Goal: Task Accomplishment & Management: Use online tool/utility

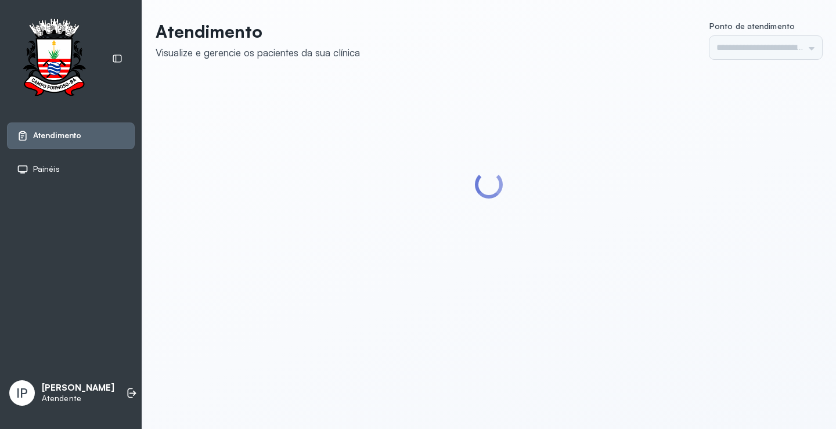
type input "*********"
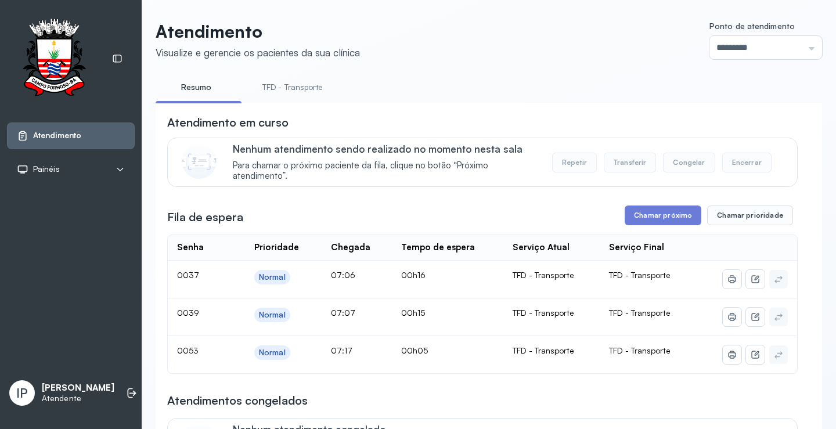
click at [304, 85] on link "TFD - Transporte" at bounding box center [293, 87] width 84 height 19
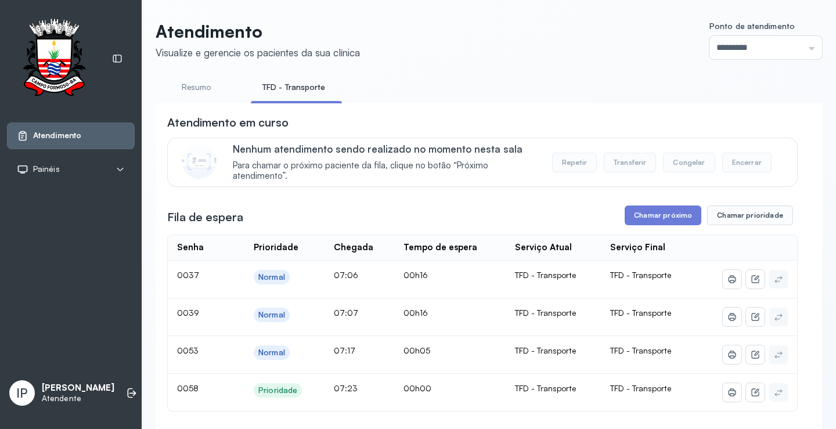
scroll to position [116, 0]
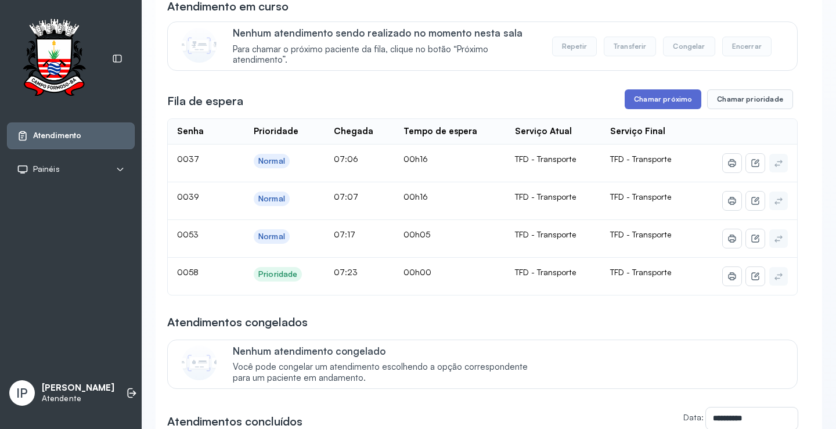
click at [647, 100] on button "Chamar próximo" at bounding box center [663, 99] width 77 height 20
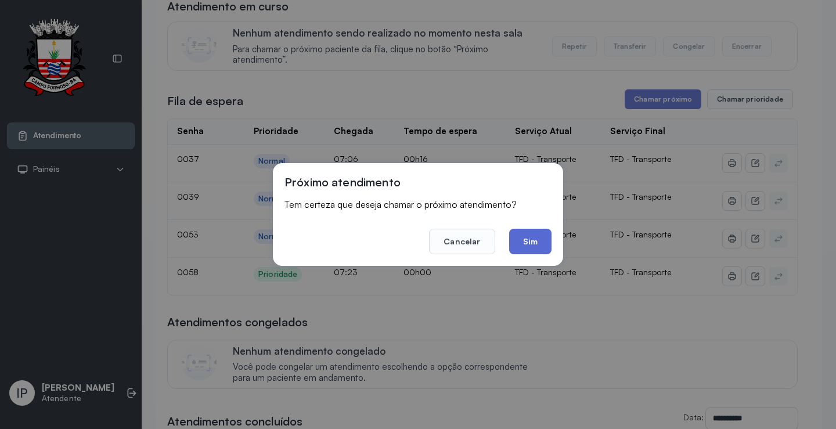
click at [535, 235] on button "Sim" at bounding box center [530, 242] width 42 height 26
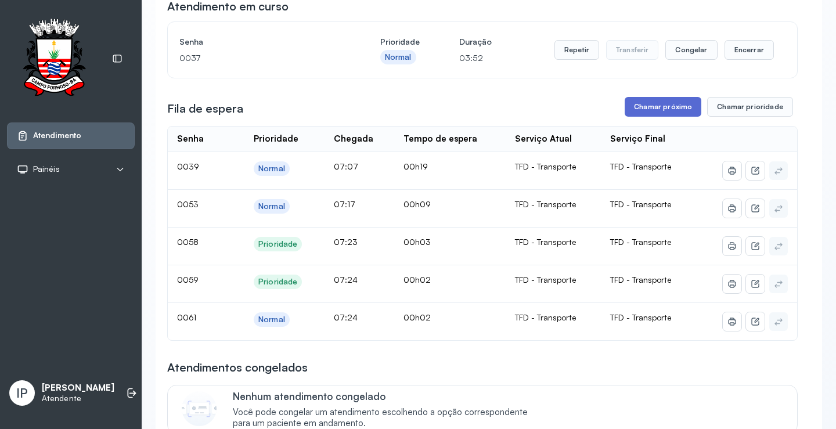
click at [643, 107] on button "Chamar próximo" at bounding box center [663, 107] width 77 height 20
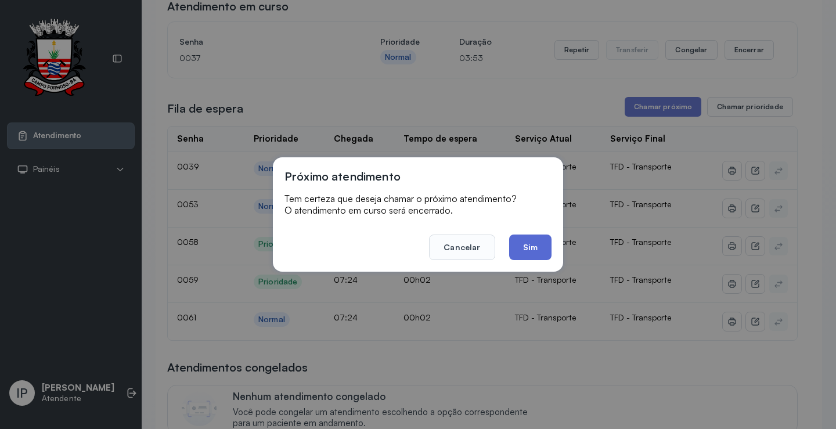
click at [513, 247] on button "Sim" at bounding box center [530, 248] width 42 height 26
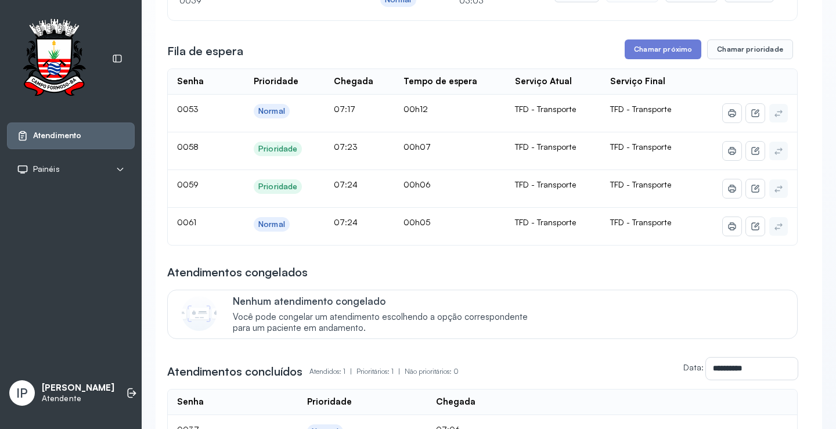
scroll to position [174, 0]
click at [676, 54] on button "Chamar próximo" at bounding box center [663, 49] width 77 height 20
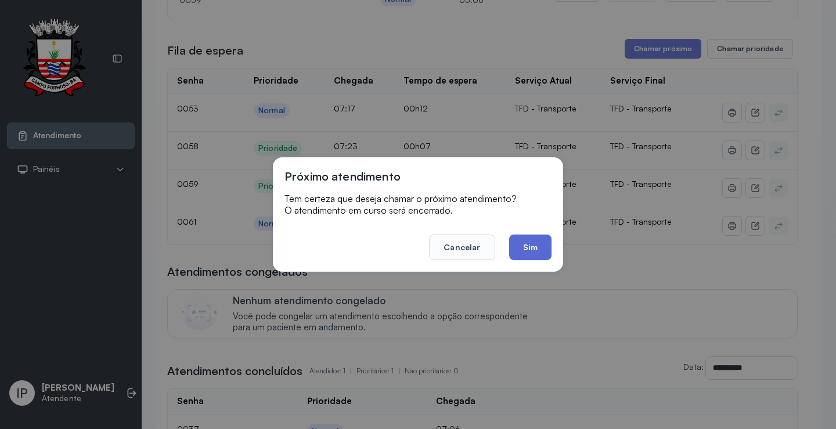
click at [535, 254] on button "Sim" at bounding box center [530, 248] width 42 height 26
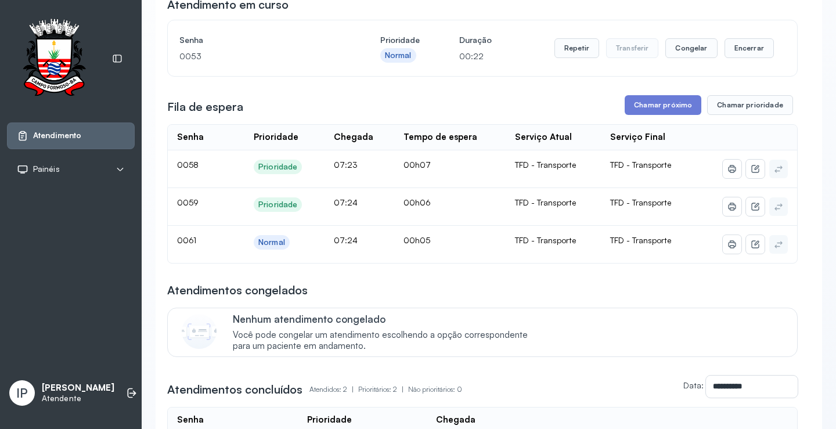
scroll to position [0, 0]
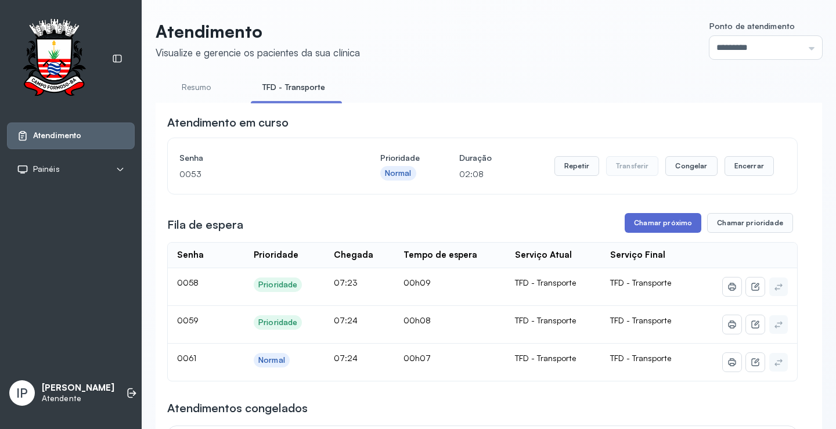
click at [681, 232] on button "Chamar próximo" at bounding box center [663, 223] width 77 height 20
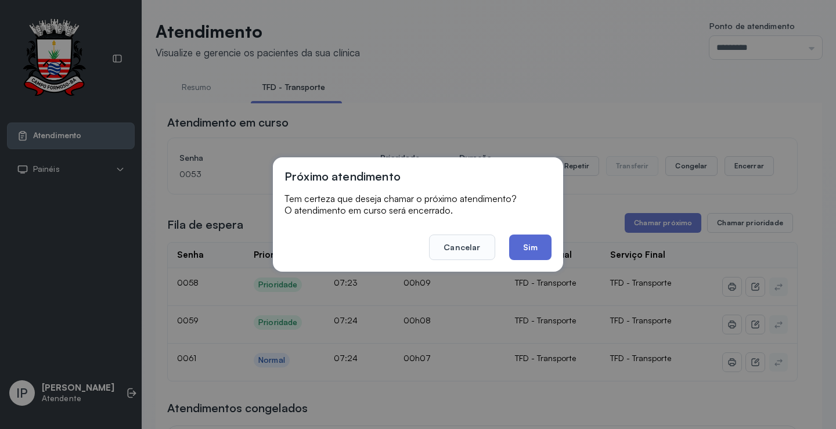
click at [523, 253] on button "Sim" at bounding box center [530, 248] width 42 height 26
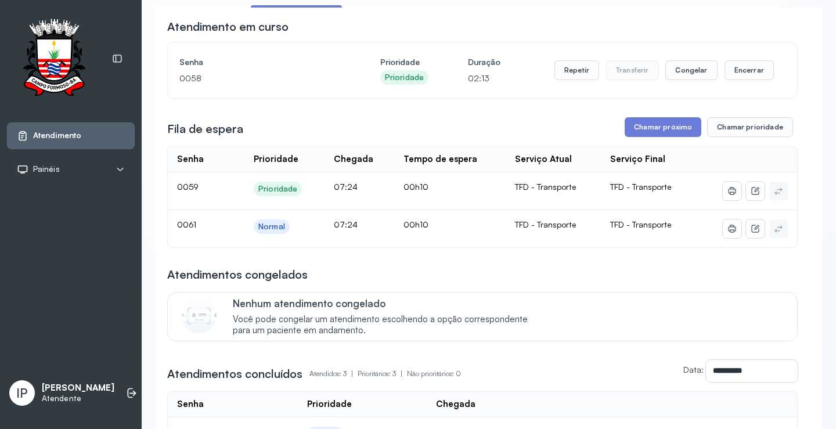
scroll to position [116, 0]
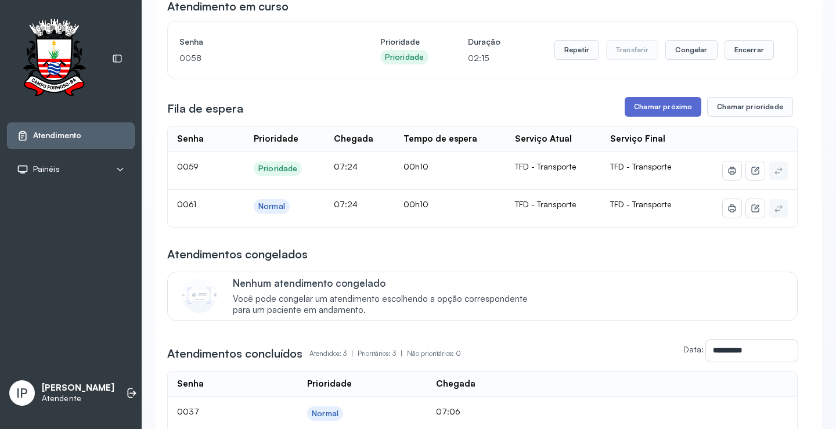
click at [650, 111] on button "Chamar próximo" at bounding box center [663, 107] width 77 height 20
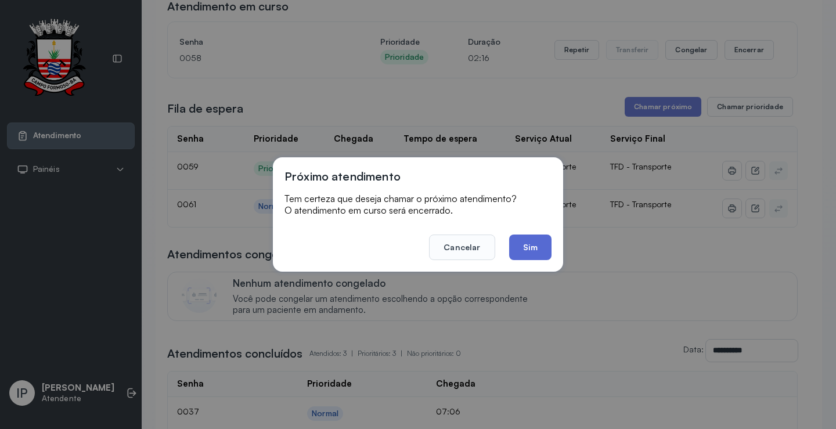
click at [539, 251] on button "Sim" at bounding box center [530, 248] width 42 height 26
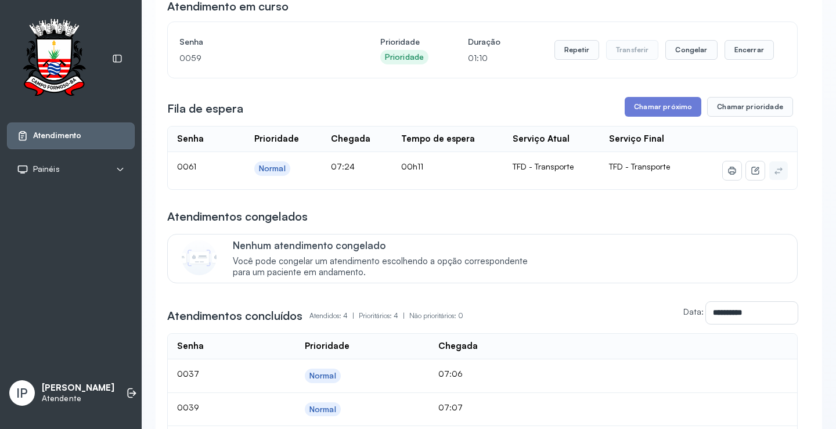
scroll to position [0, 0]
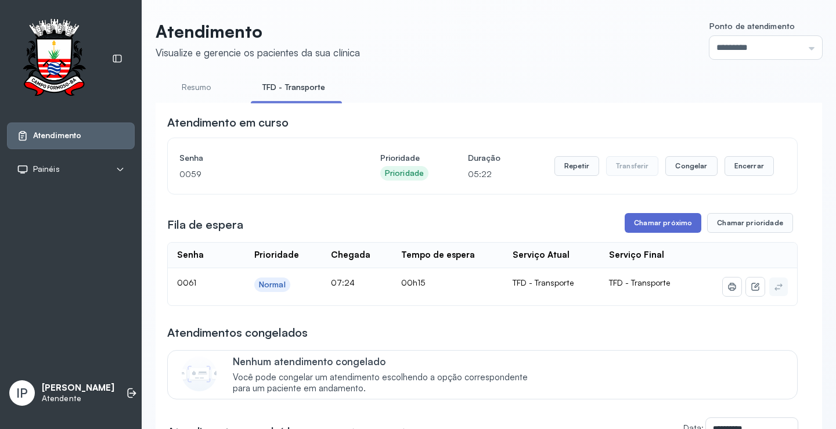
click at [657, 229] on button "Chamar próximo" at bounding box center [663, 223] width 77 height 20
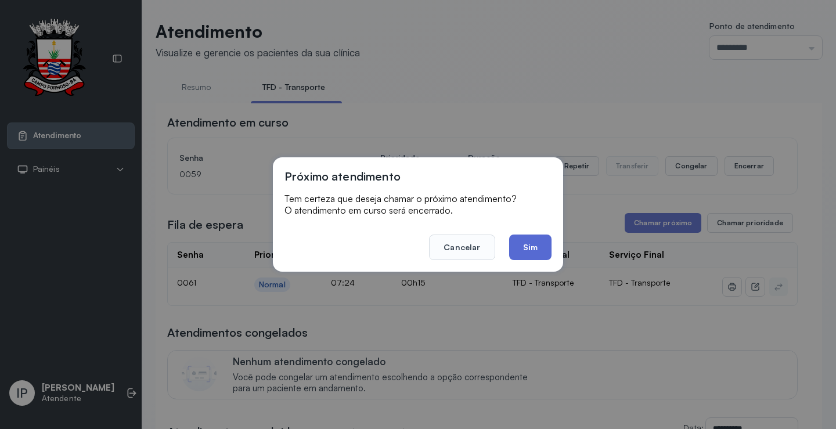
click at [523, 251] on button "Sim" at bounding box center [530, 248] width 42 height 26
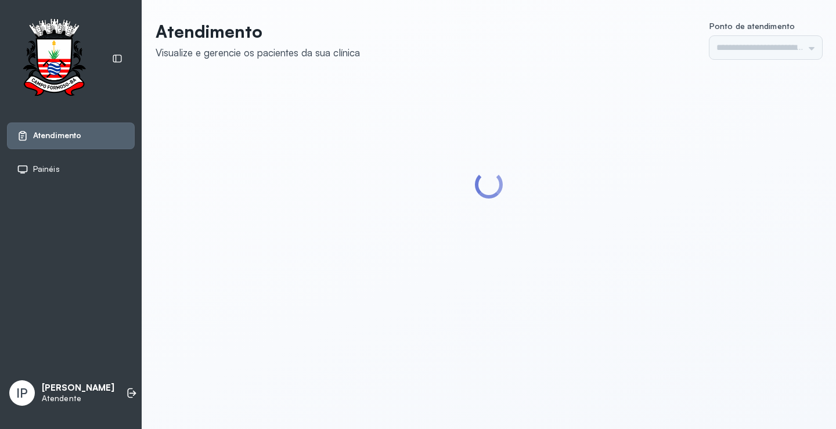
type input "*********"
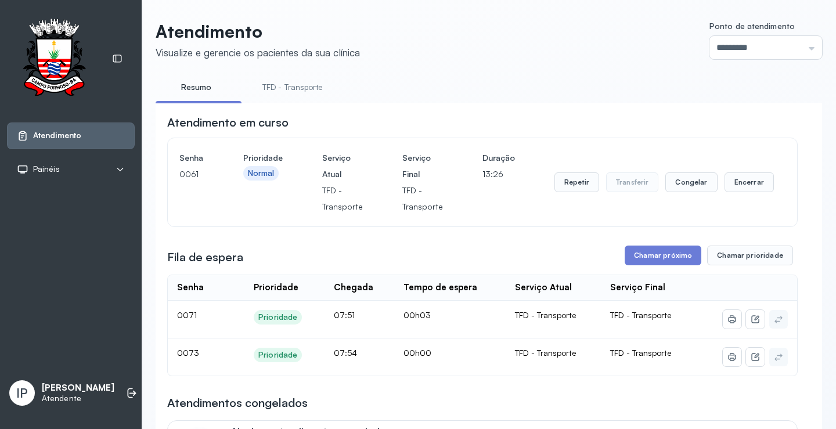
click at [311, 85] on link "TFD - Transporte" at bounding box center [293, 87] width 84 height 19
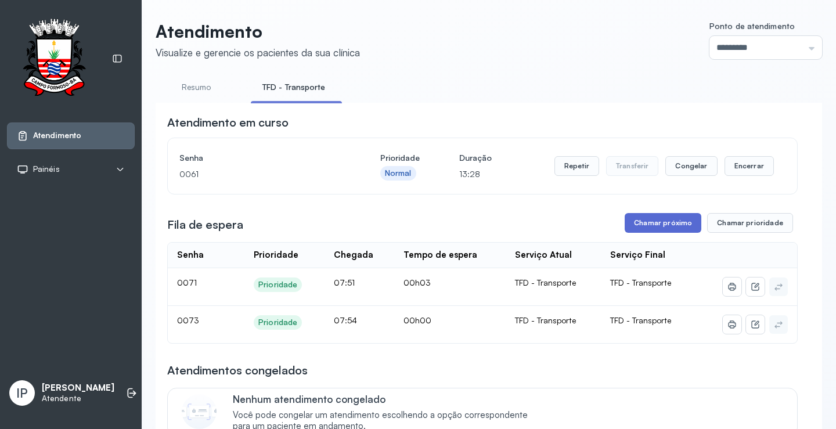
click at [641, 224] on button "Chamar próximo" at bounding box center [663, 223] width 77 height 20
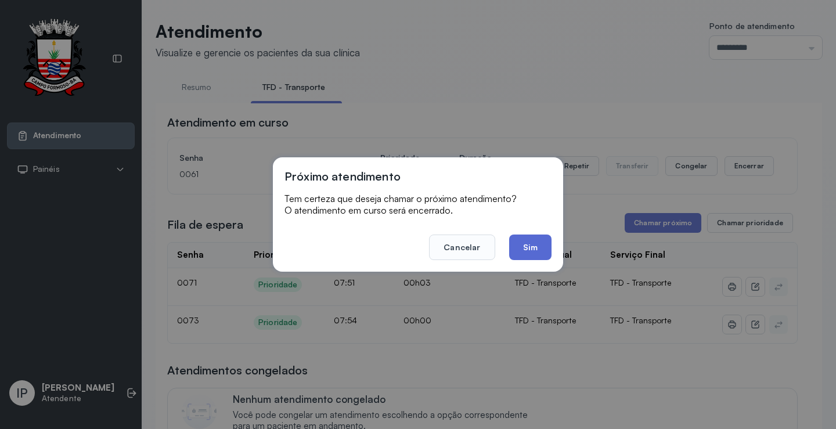
click at [522, 250] on button "Sim" at bounding box center [530, 248] width 42 height 26
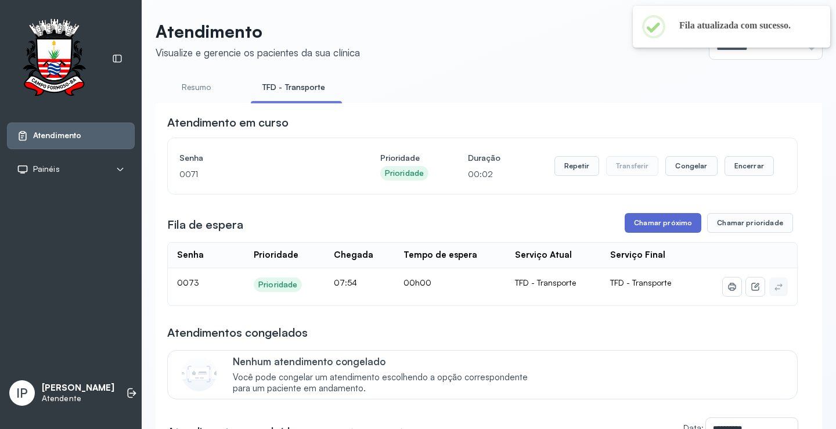
click at [650, 223] on button "Chamar próximo" at bounding box center [663, 223] width 77 height 20
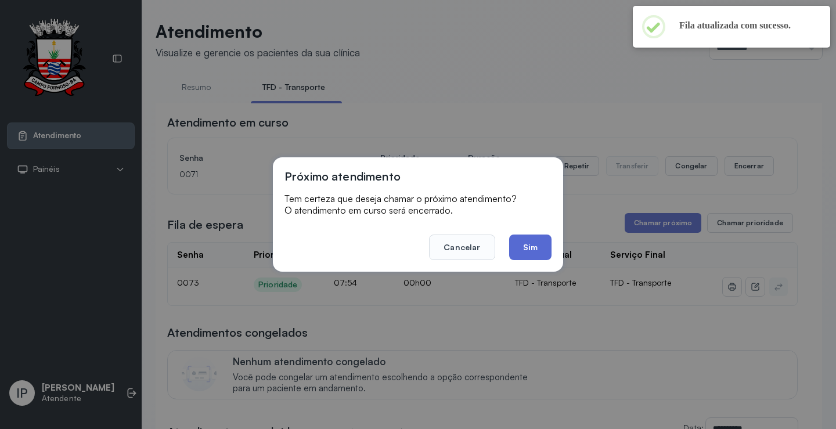
click at [534, 253] on button "Sim" at bounding box center [530, 248] width 42 height 26
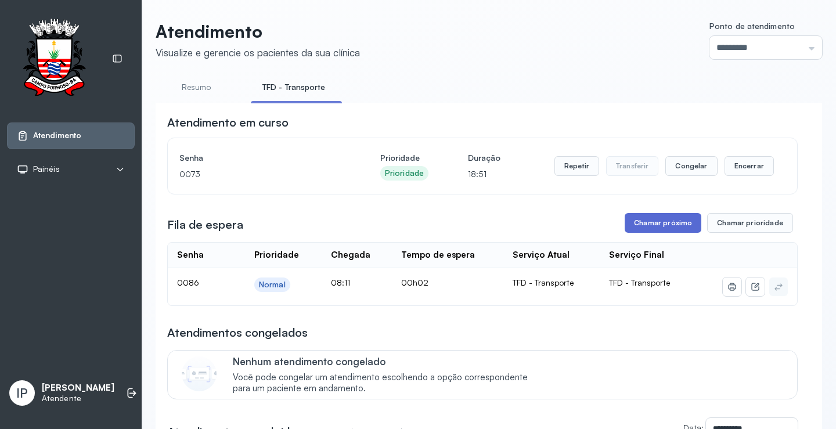
click at [637, 224] on button "Chamar próximo" at bounding box center [663, 223] width 77 height 20
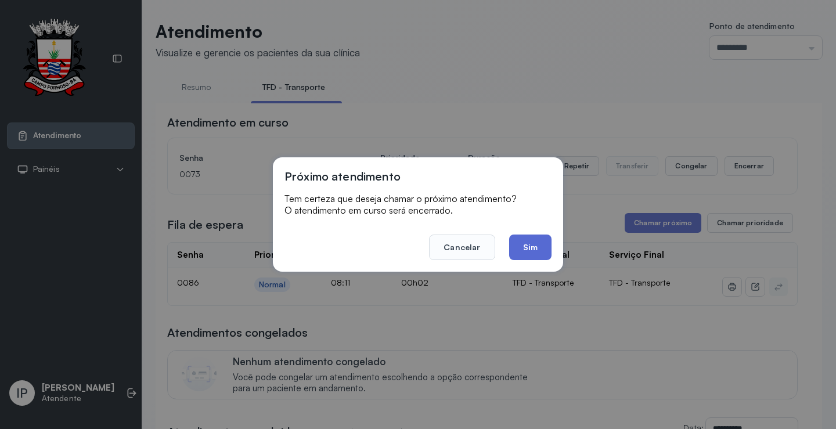
click at [529, 247] on button "Sim" at bounding box center [530, 248] width 42 height 26
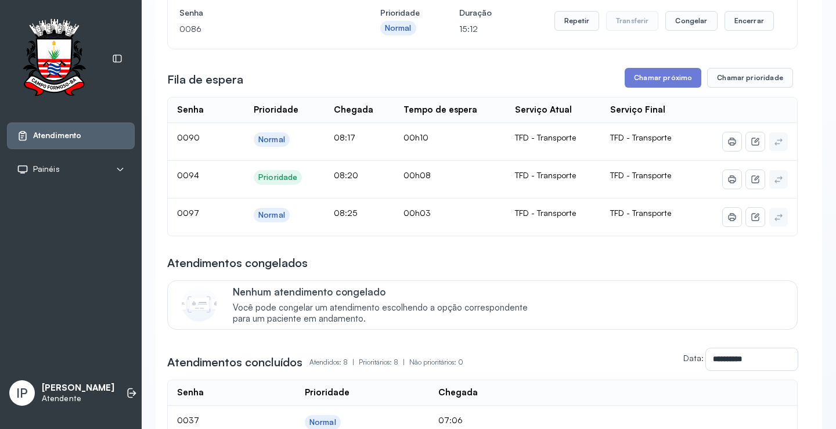
scroll to position [174, 0]
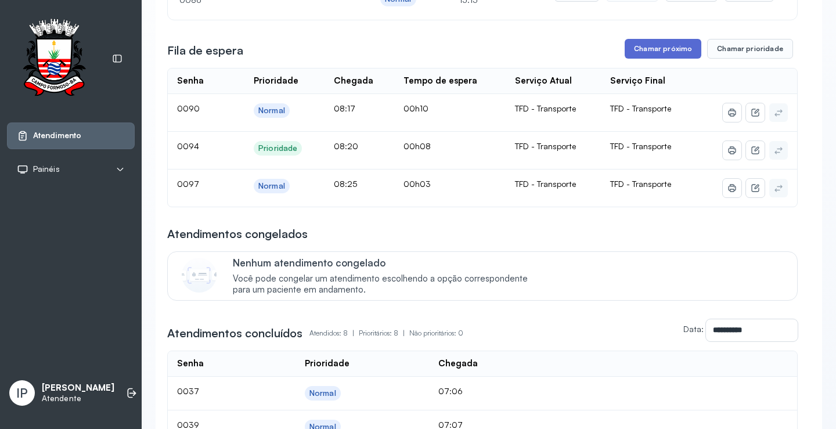
click at [677, 53] on button "Chamar próximo" at bounding box center [663, 49] width 77 height 20
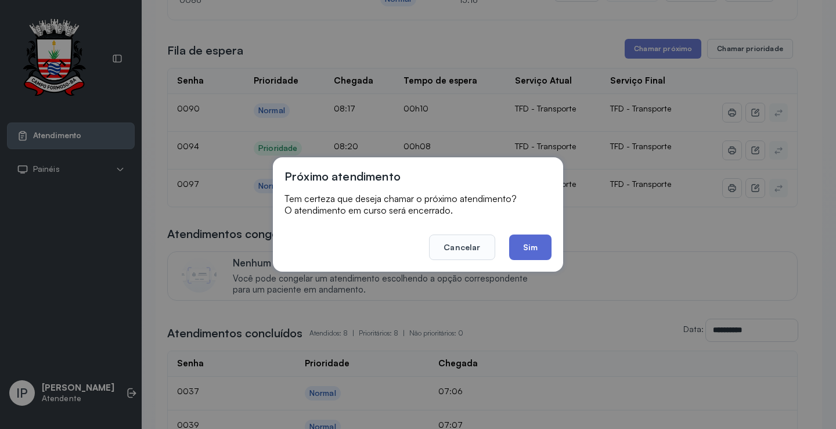
click at [526, 251] on button "Sim" at bounding box center [530, 248] width 42 height 26
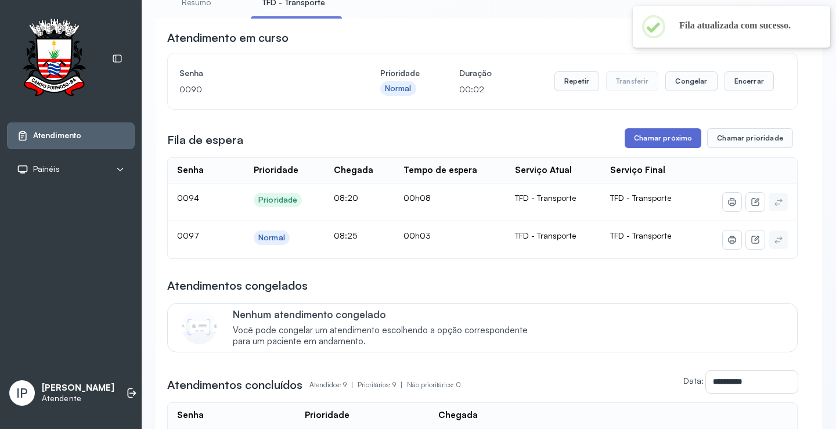
scroll to position [0, 0]
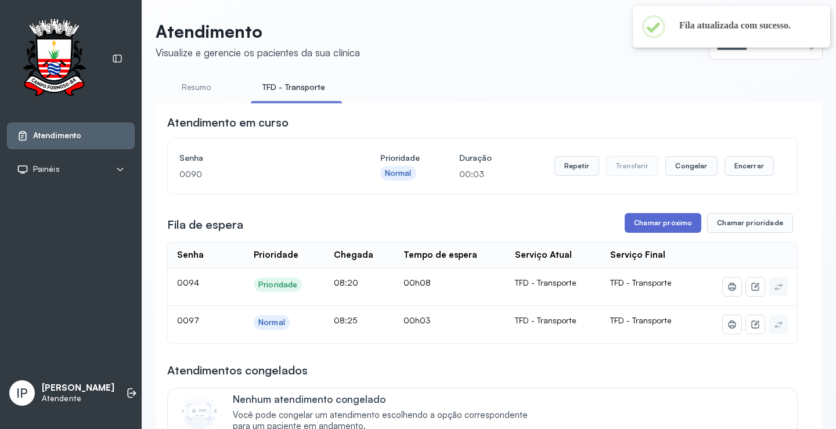
click at [664, 226] on button "Chamar próximo" at bounding box center [663, 223] width 77 height 20
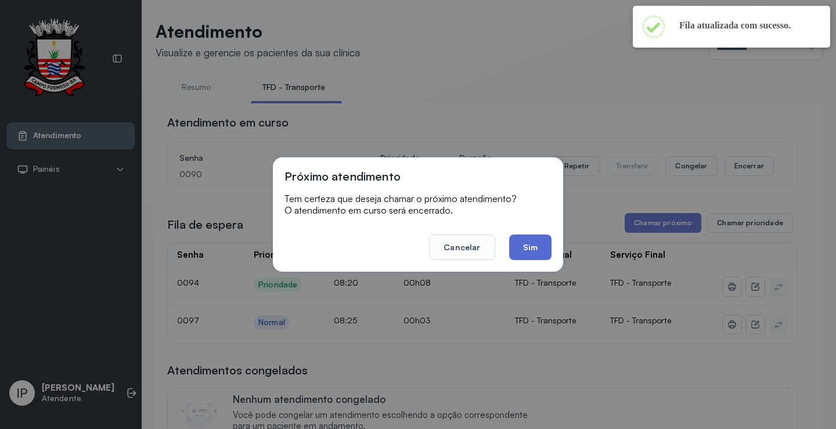
click at [525, 244] on button "Sim" at bounding box center [530, 248] width 42 height 26
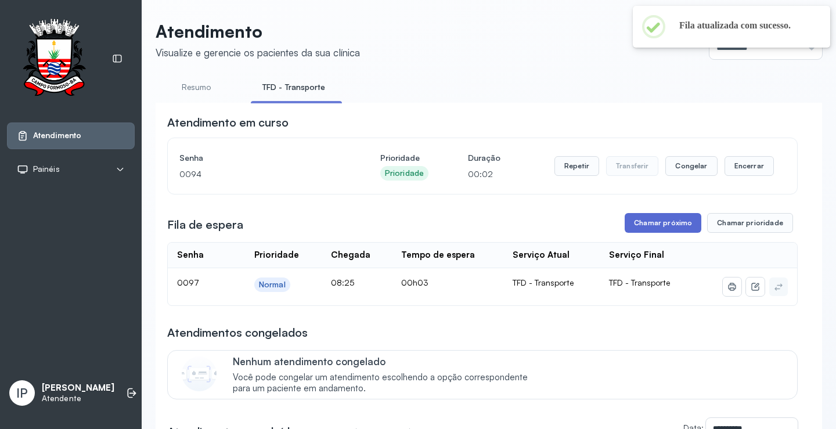
click at [638, 217] on button "Chamar próximo" at bounding box center [663, 223] width 77 height 20
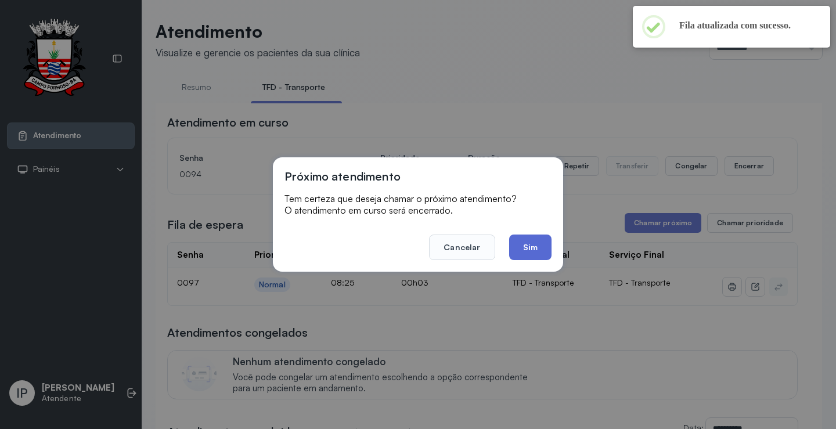
click at [545, 235] on button "Sim" at bounding box center [530, 248] width 42 height 26
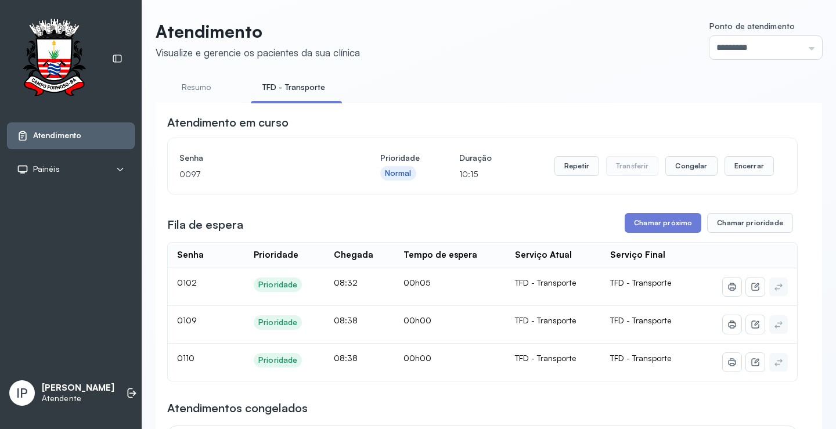
scroll to position [58, 0]
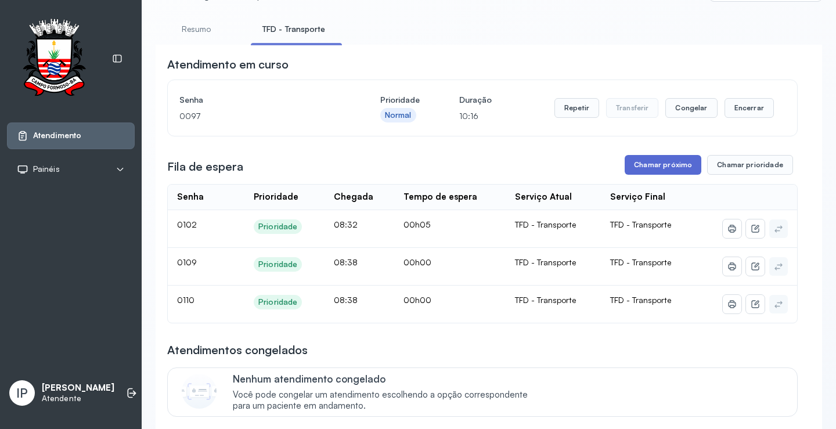
click at [631, 169] on button "Chamar próximo" at bounding box center [663, 165] width 77 height 20
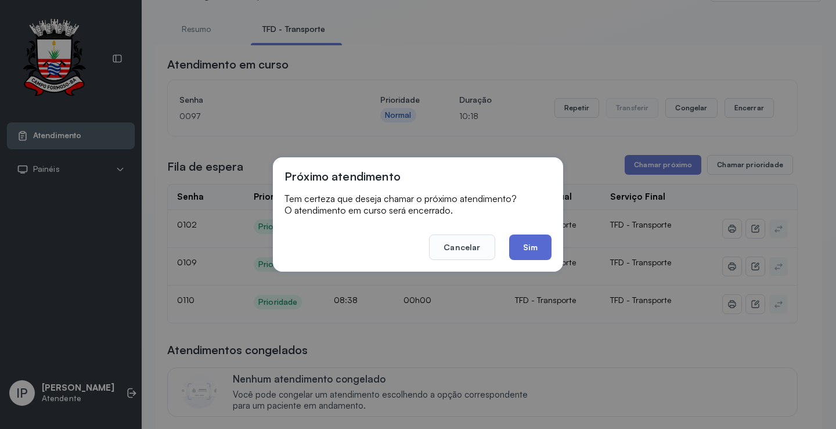
click at [542, 246] on button "Sim" at bounding box center [530, 248] width 42 height 26
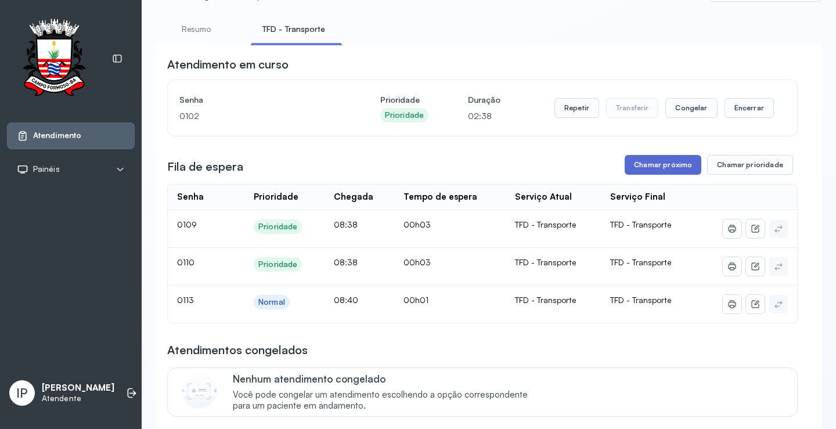
click at [643, 168] on button "Chamar próximo" at bounding box center [663, 165] width 77 height 20
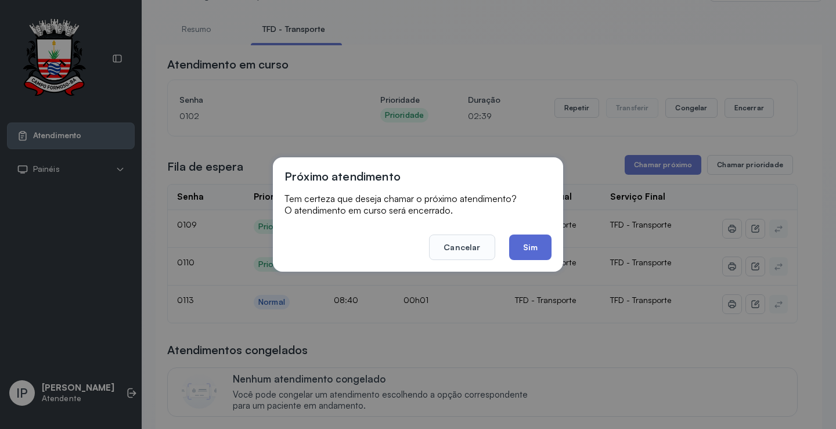
click at [539, 238] on button "Sim" at bounding box center [530, 248] width 42 height 26
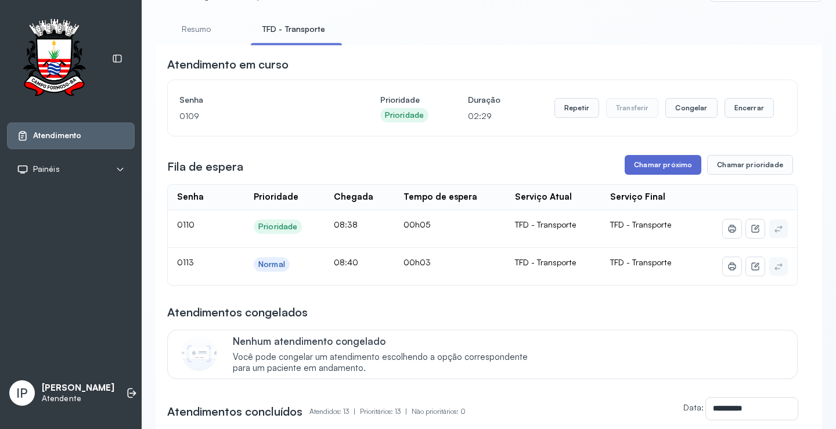
click at [630, 170] on button "Chamar próximo" at bounding box center [663, 165] width 77 height 20
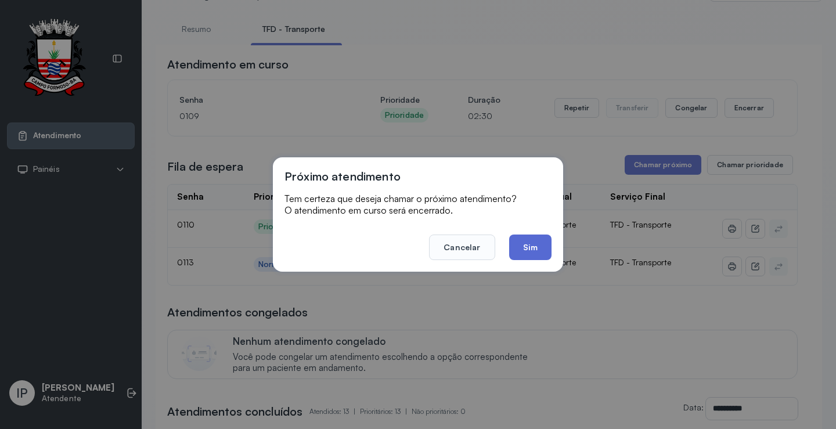
click at [523, 251] on button "Sim" at bounding box center [530, 248] width 42 height 26
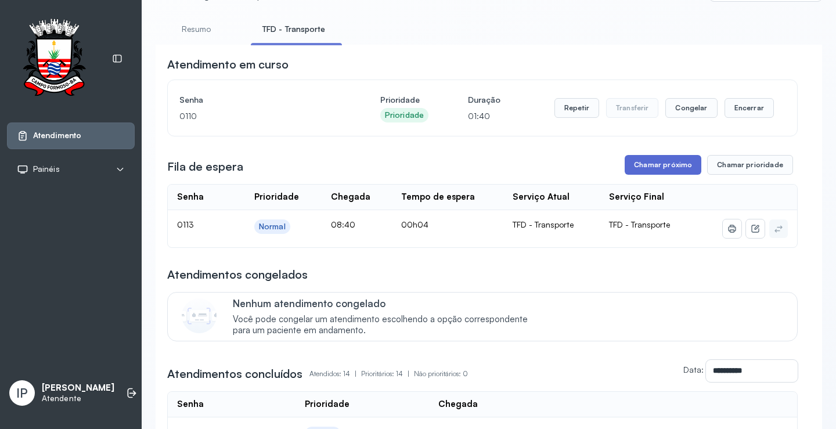
click at [629, 167] on button "Chamar próximo" at bounding box center [663, 165] width 77 height 20
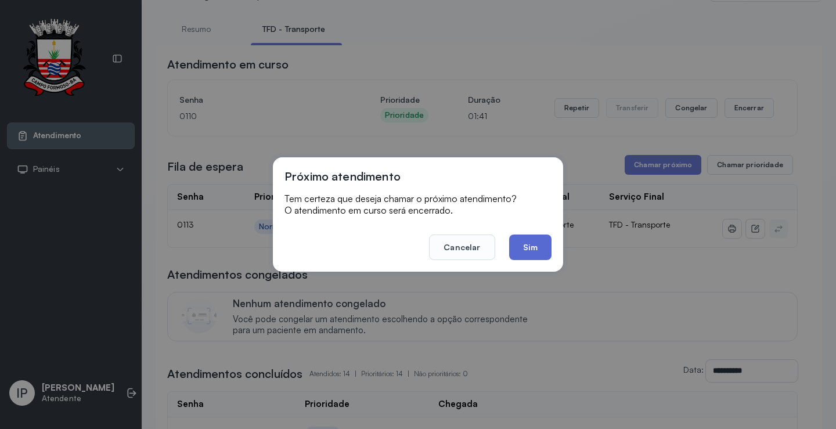
click at [531, 240] on button "Sim" at bounding box center [530, 248] width 42 height 26
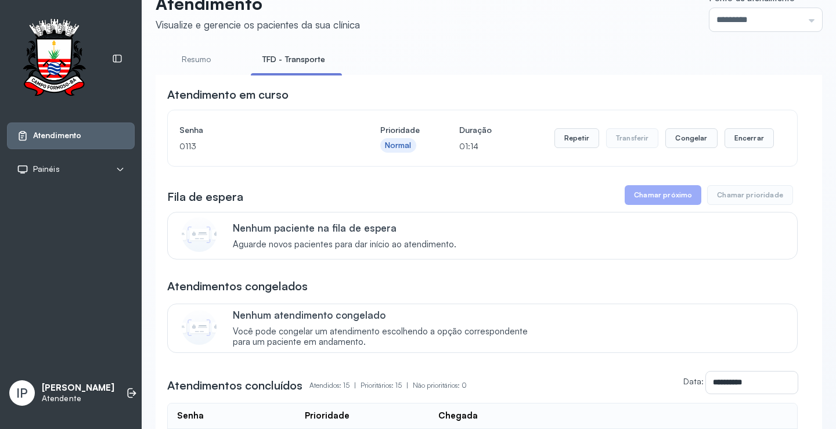
scroll to position [0, 0]
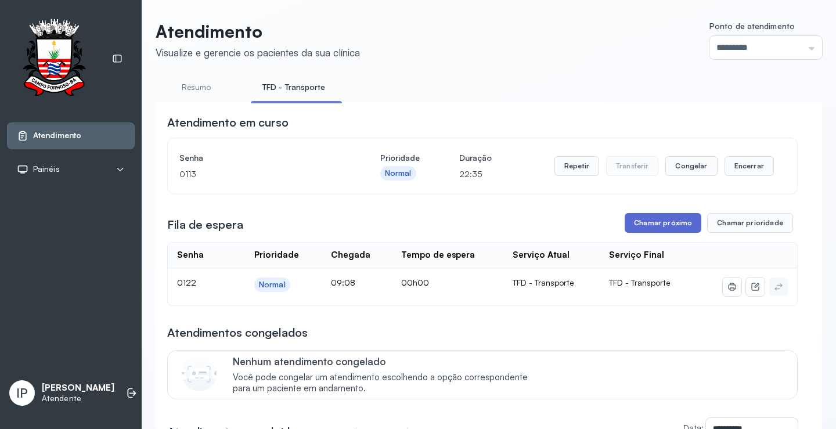
click at [639, 219] on button "Chamar próximo" at bounding box center [663, 223] width 77 height 20
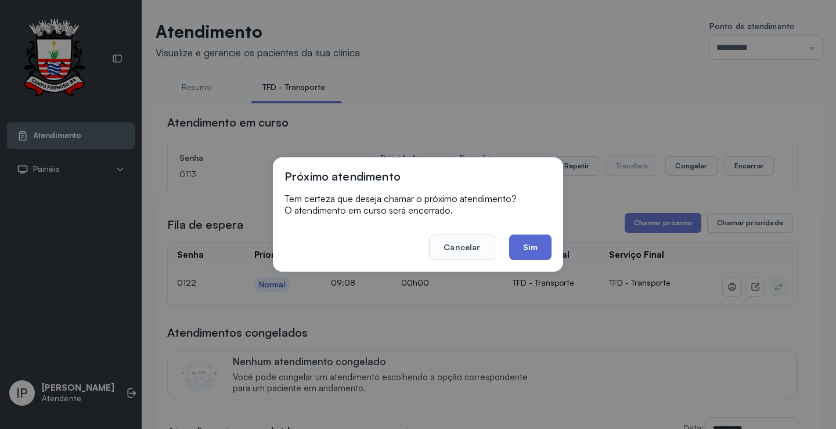
click at [545, 245] on button "Sim" at bounding box center [530, 248] width 42 height 26
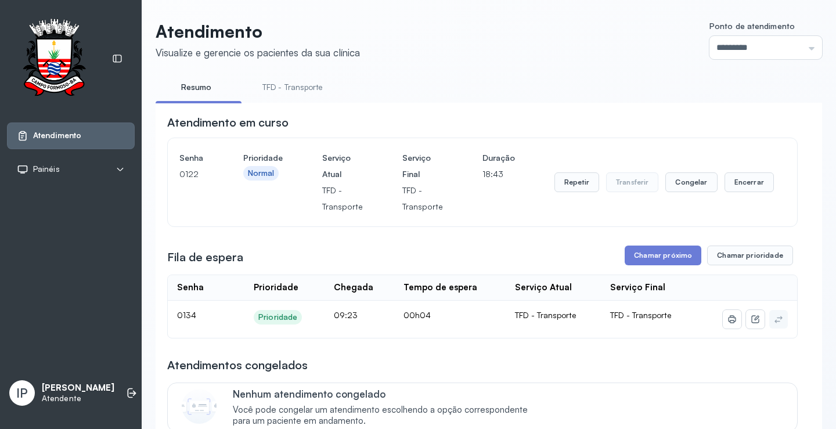
click at [273, 82] on link "TFD - Transporte" at bounding box center [293, 87] width 84 height 19
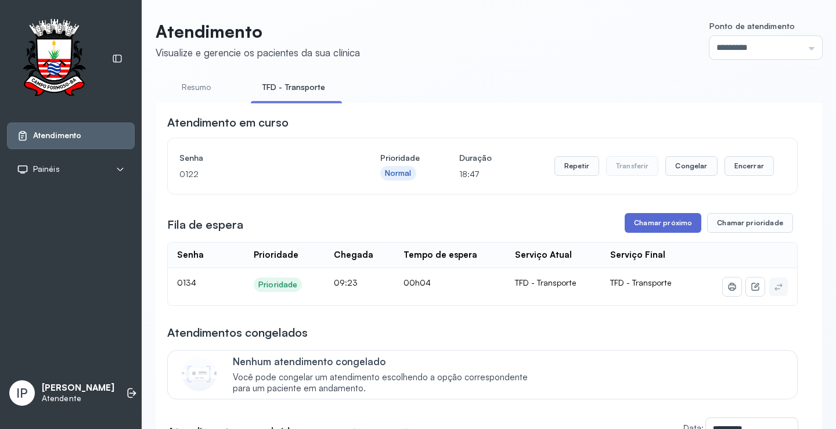
click at [647, 219] on button "Chamar próximo" at bounding box center [663, 223] width 77 height 20
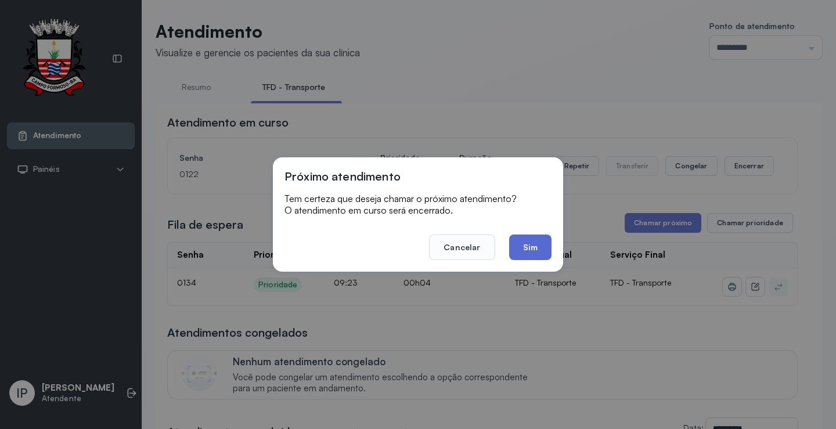
click at [522, 249] on button "Sim" at bounding box center [530, 248] width 42 height 26
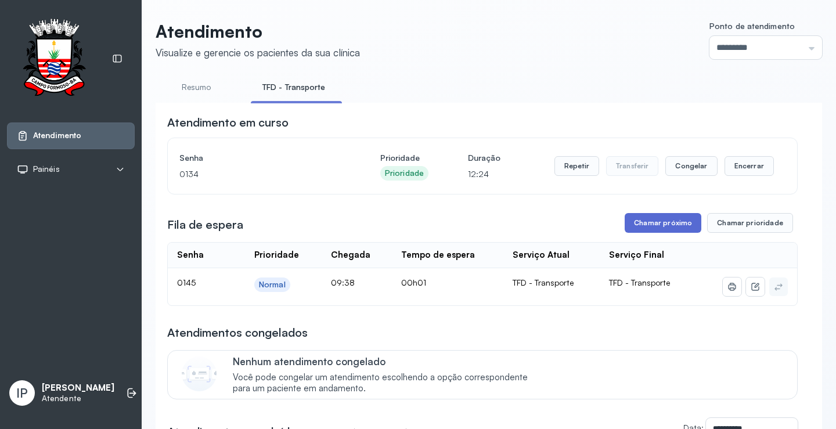
click at [679, 221] on button "Chamar próximo" at bounding box center [663, 223] width 77 height 20
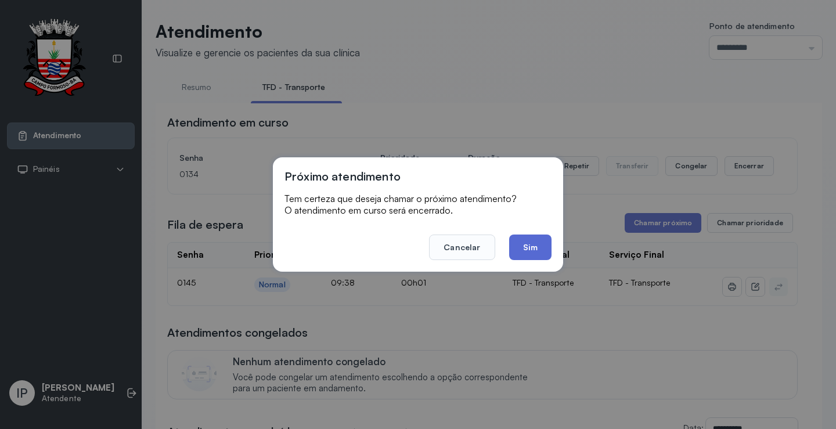
click at [543, 257] on button "Sim" at bounding box center [530, 248] width 42 height 26
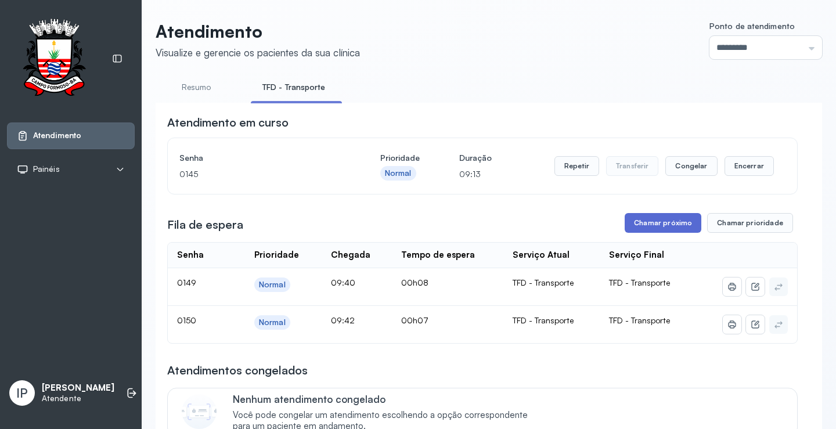
click at [684, 227] on button "Chamar próximo" at bounding box center [663, 223] width 77 height 20
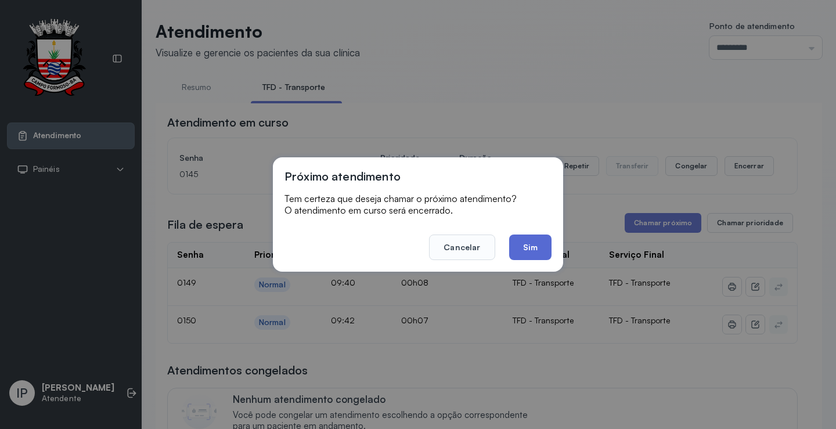
click at [545, 254] on button "Sim" at bounding box center [530, 248] width 42 height 26
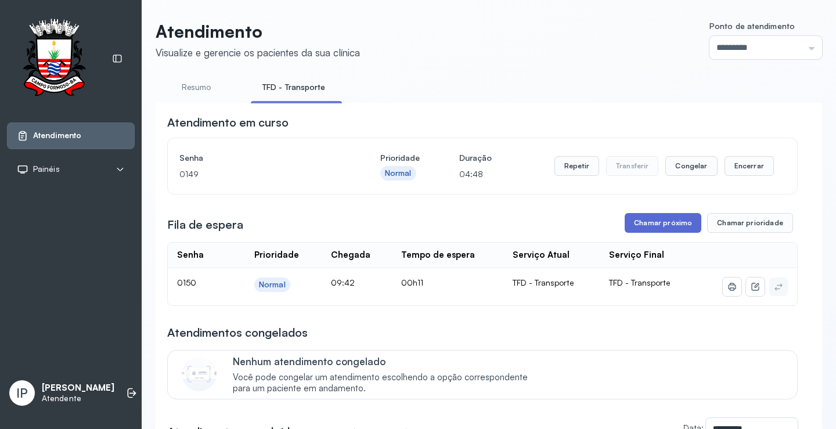
click at [651, 229] on button "Chamar próximo" at bounding box center [663, 223] width 77 height 20
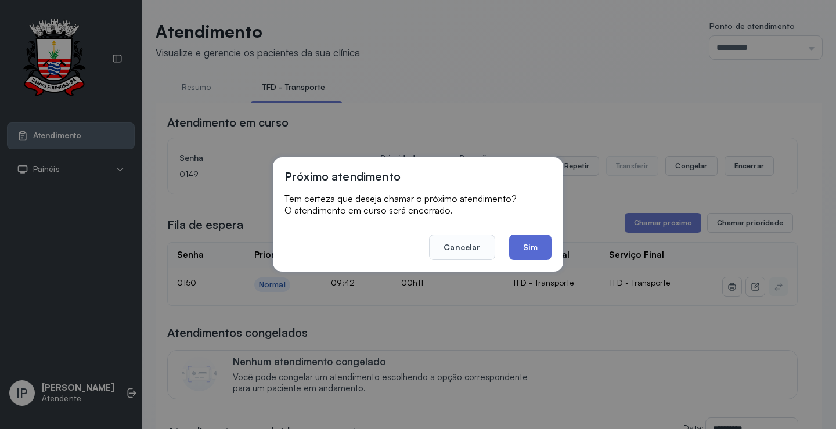
click at [527, 248] on button "Sim" at bounding box center [530, 248] width 42 height 26
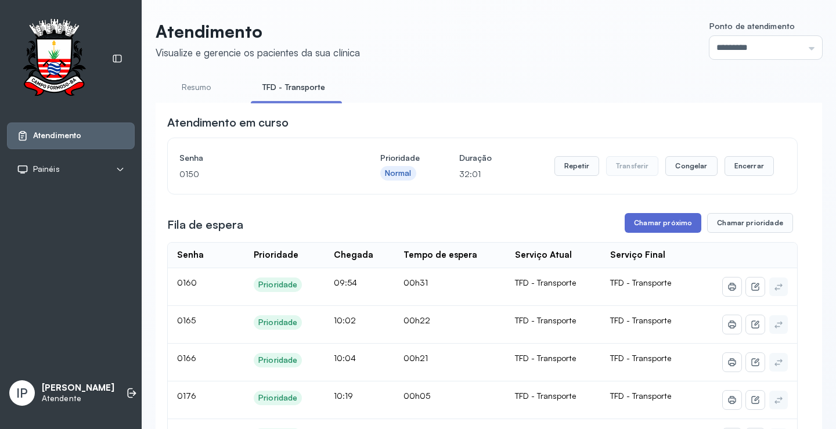
click at [657, 222] on button "Chamar próximo" at bounding box center [663, 223] width 77 height 20
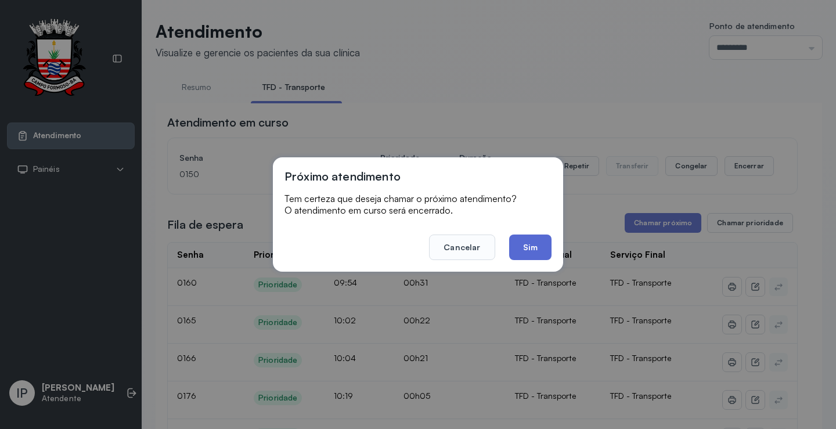
click at [529, 240] on button "Sim" at bounding box center [530, 248] width 42 height 26
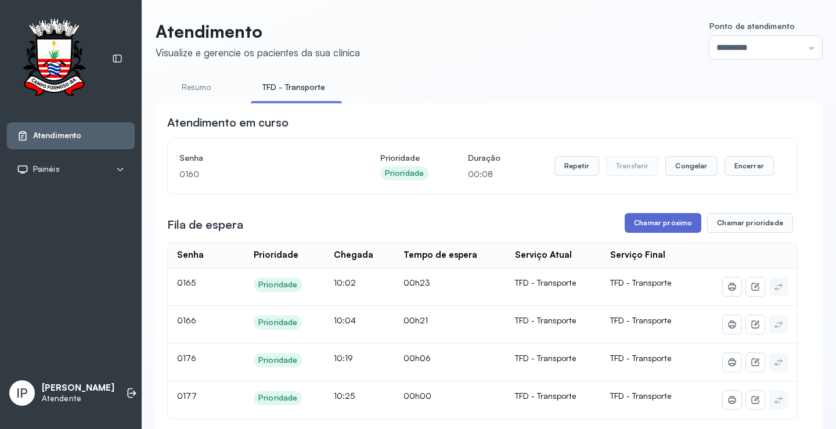
click at [670, 221] on button "Chamar próximo" at bounding box center [663, 223] width 77 height 20
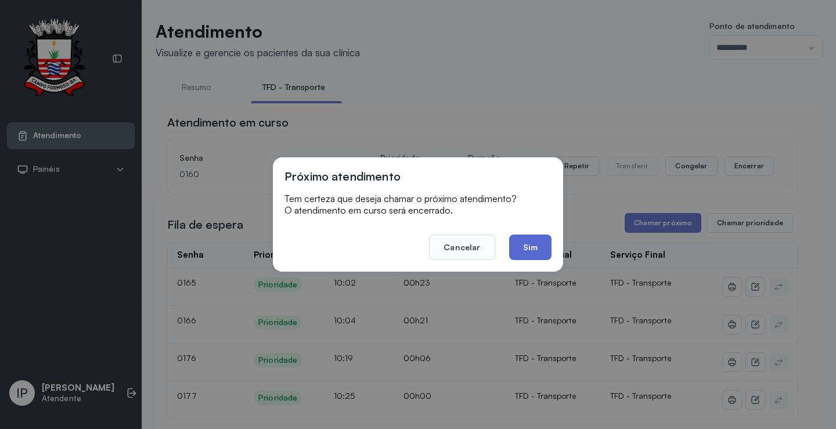
click at [518, 246] on button "Sim" at bounding box center [530, 248] width 42 height 26
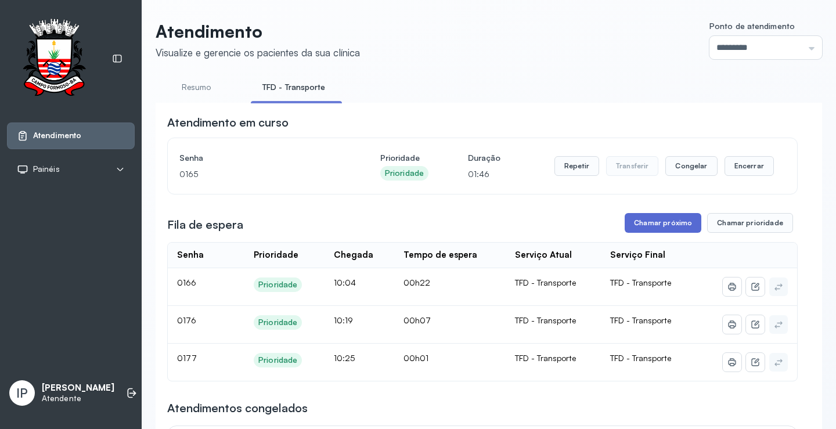
click at [674, 229] on button "Chamar próximo" at bounding box center [663, 223] width 77 height 20
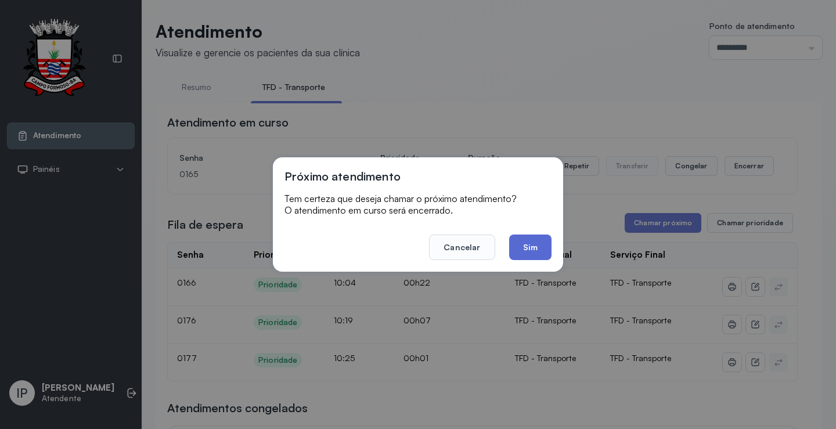
click at [545, 250] on button "Sim" at bounding box center [530, 248] width 42 height 26
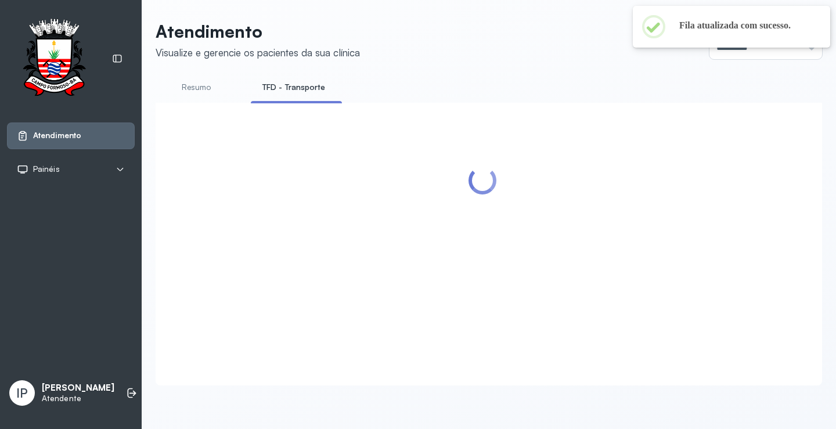
scroll to position [1, 0]
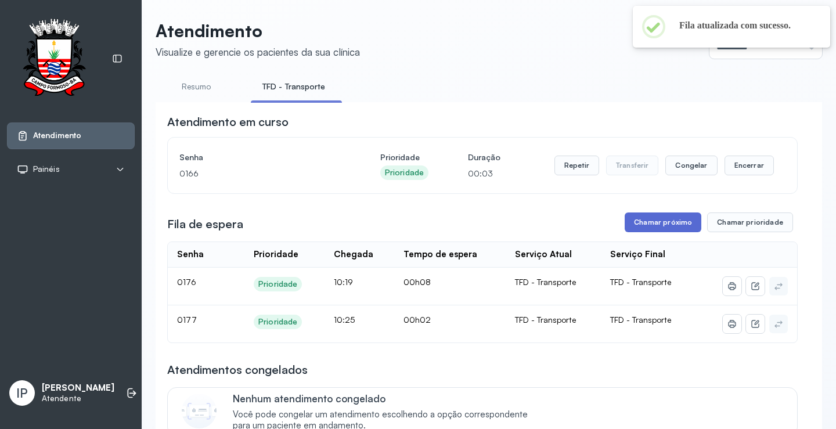
click at [656, 227] on button "Chamar próximo" at bounding box center [663, 222] width 77 height 20
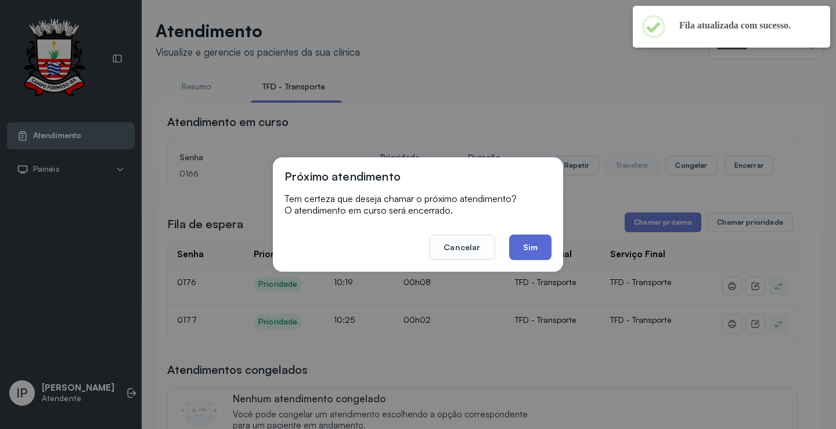
click at [527, 254] on button "Sim" at bounding box center [530, 248] width 42 height 26
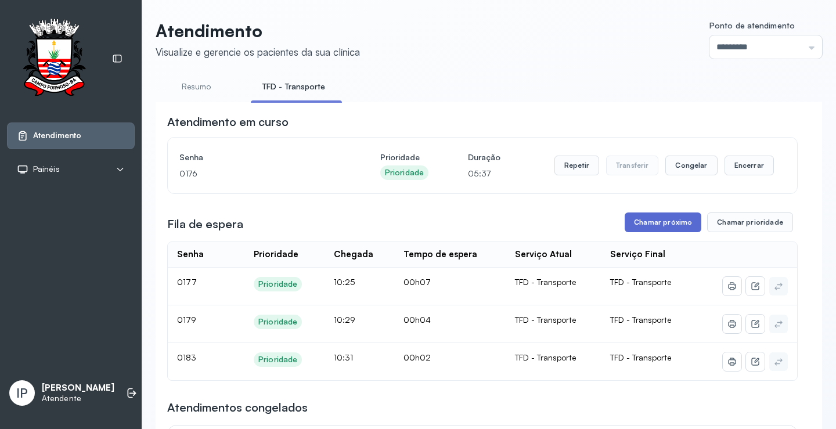
click at [649, 219] on button "Chamar próximo" at bounding box center [663, 222] width 77 height 20
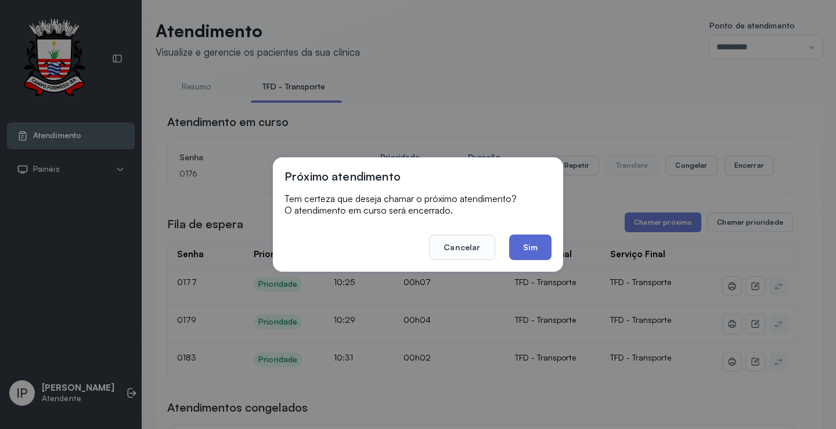
click at [521, 248] on button "Sim" at bounding box center [530, 248] width 42 height 26
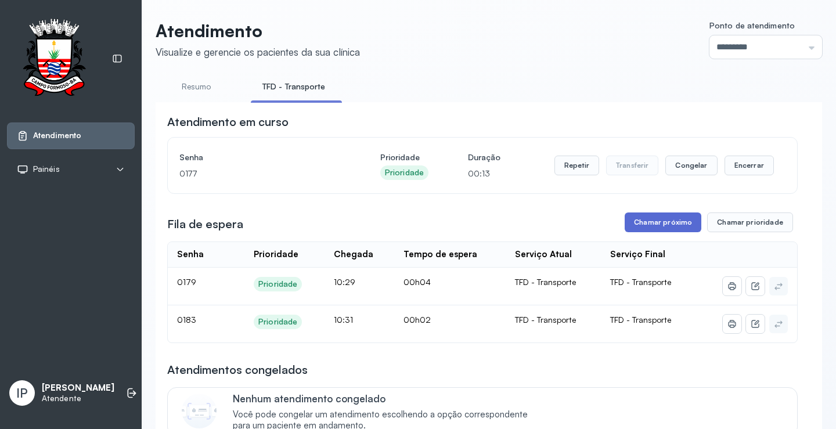
click at [633, 228] on button "Chamar próximo" at bounding box center [663, 222] width 77 height 20
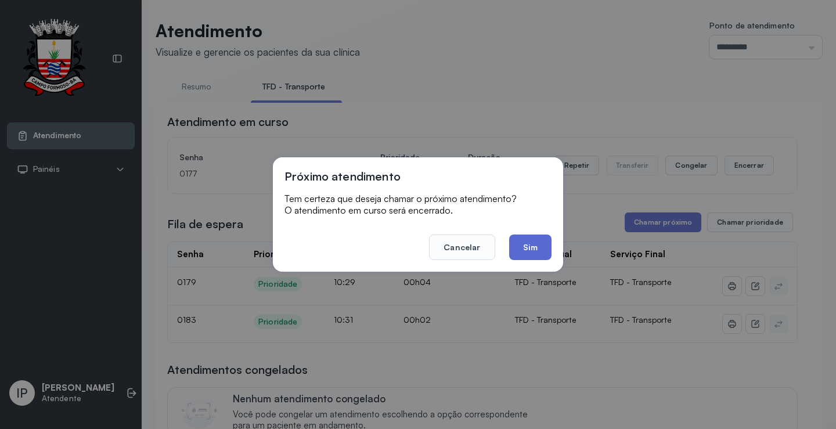
click at [534, 244] on button "Sim" at bounding box center [530, 248] width 42 height 26
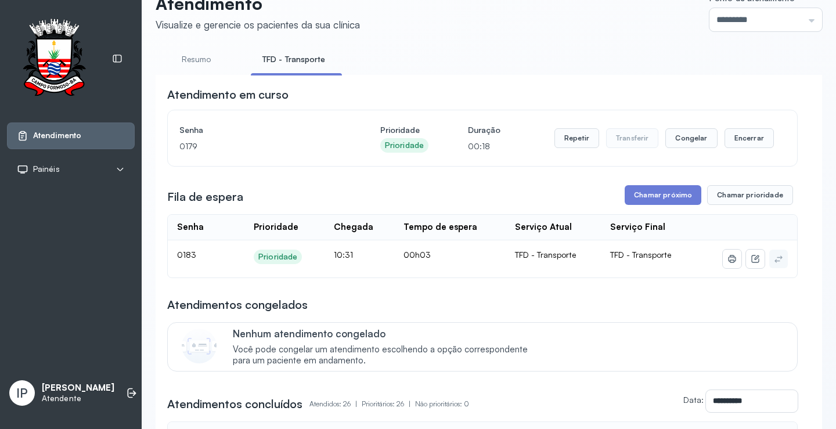
scroll to position [0, 0]
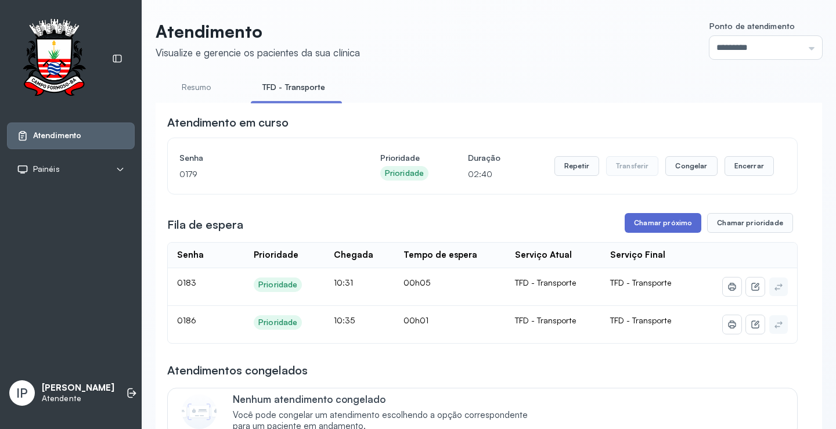
click at [681, 226] on button "Chamar próximo" at bounding box center [663, 223] width 77 height 20
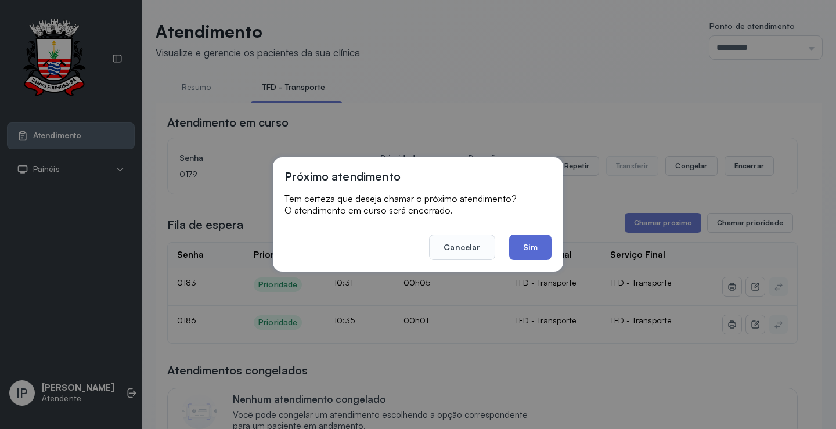
click at [529, 247] on button "Sim" at bounding box center [530, 248] width 42 height 26
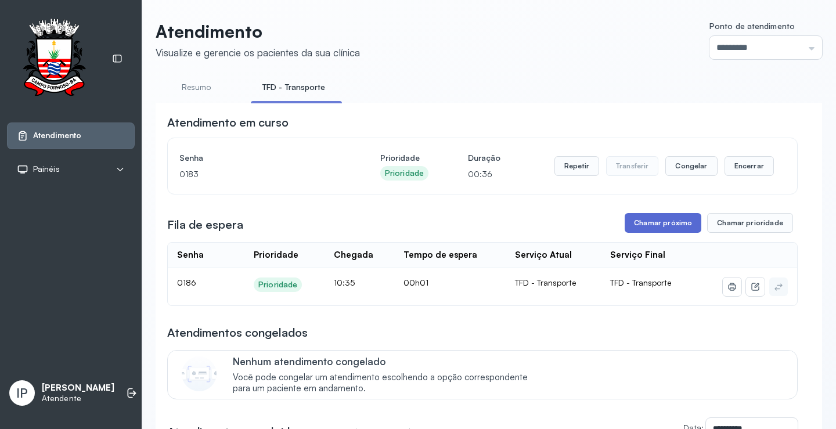
click at [632, 230] on button "Chamar próximo" at bounding box center [663, 223] width 77 height 20
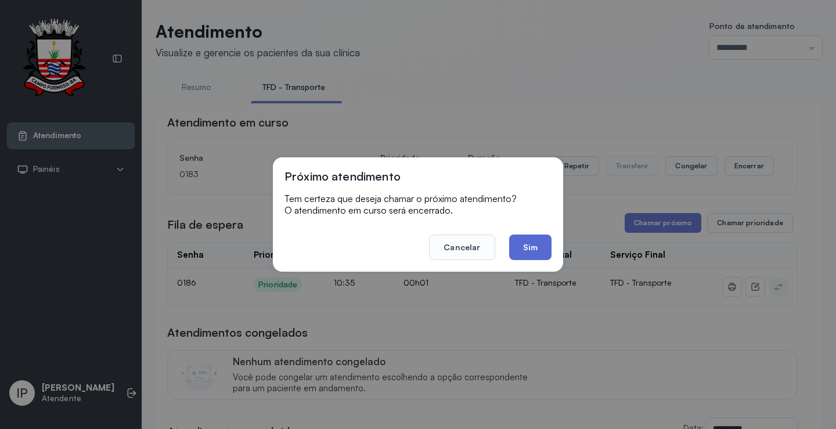
click at [516, 251] on button "Sim" at bounding box center [530, 248] width 42 height 26
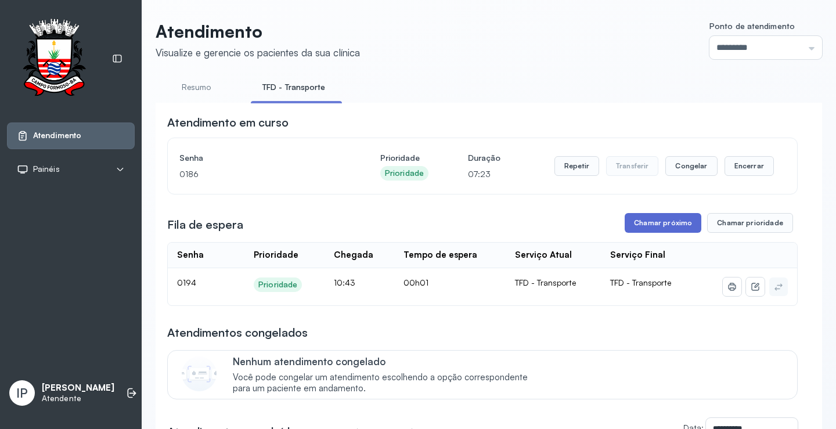
click at [675, 223] on button "Chamar próximo" at bounding box center [663, 223] width 77 height 20
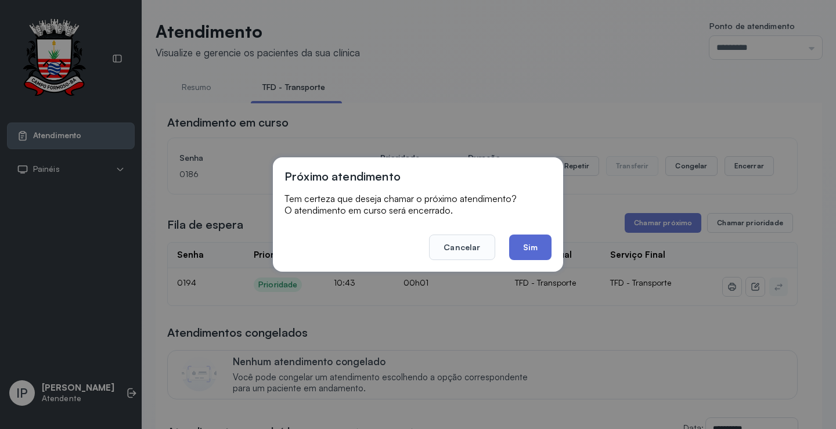
click at [524, 242] on button "Sim" at bounding box center [530, 248] width 42 height 26
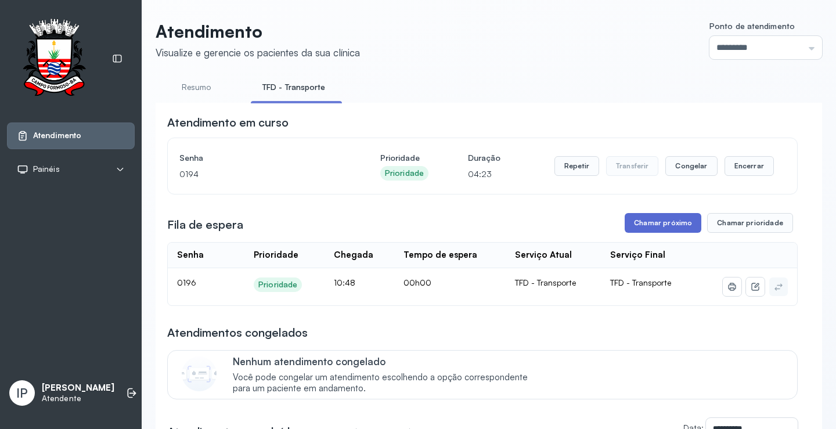
click at [666, 224] on button "Chamar próximo" at bounding box center [663, 223] width 77 height 20
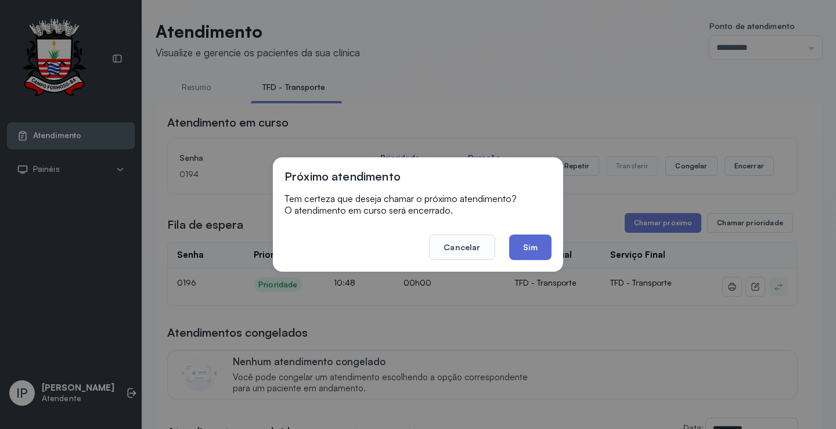
click at [522, 244] on button "Sim" at bounding box center [530, 248] width 42 height 26
